Goal: Check status: Check status

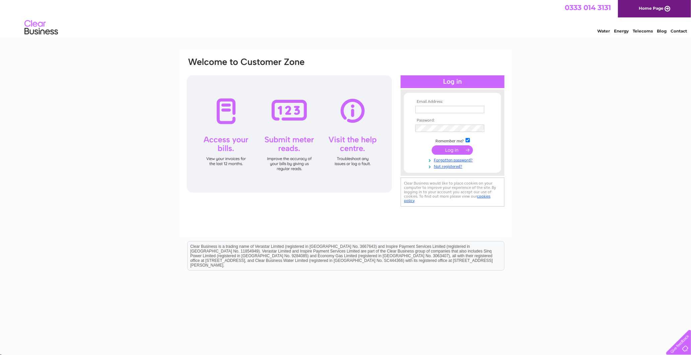
type input "[PERSON_NAME][EMAIL_ADDRESS][DOMAIN_NAME]"
click at [450, 153] on input "submit" at bounding box center [452, 149] width 41 height 9
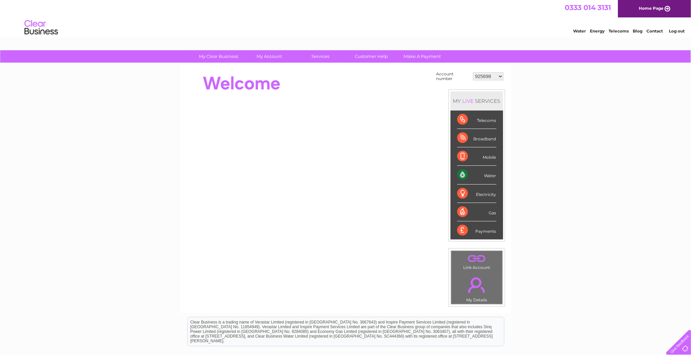
click at [481, 74] on select "925698 934462 934831 938572 941363 942374 952730 966731 966770 967205 971927 97…" at bounding box center [488, 76] width 30 height 8
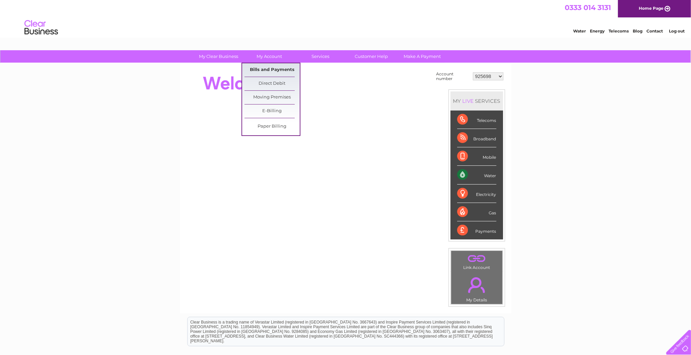
click at [265, 67] on link "Bills and Payments" at bounding box center [271, 69] width 55 height 13
click at [270, 70] on link "Bills and Payments" at bounding box center [271, 69] width 55 height 13
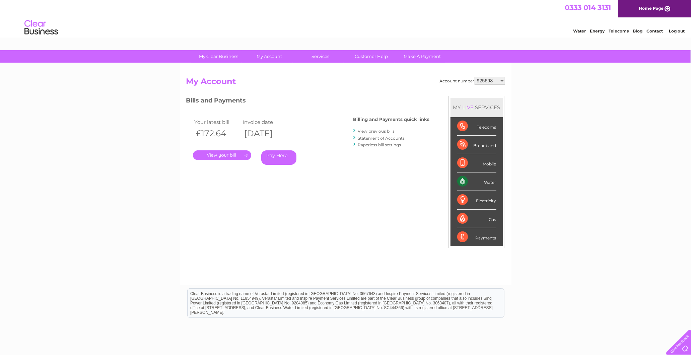
click at [483, 81] on select "925698 934462 934831 938572 941363 942374 952730 966731 966770 967205 971927 97…" at bounding box center [489, 81] width 30 height 8
click at [347, 81] on h2 "My Account" at bounding box center [345, 83] width 319 height 13
